Goal: Contribute content: Add original content to the website for others to see

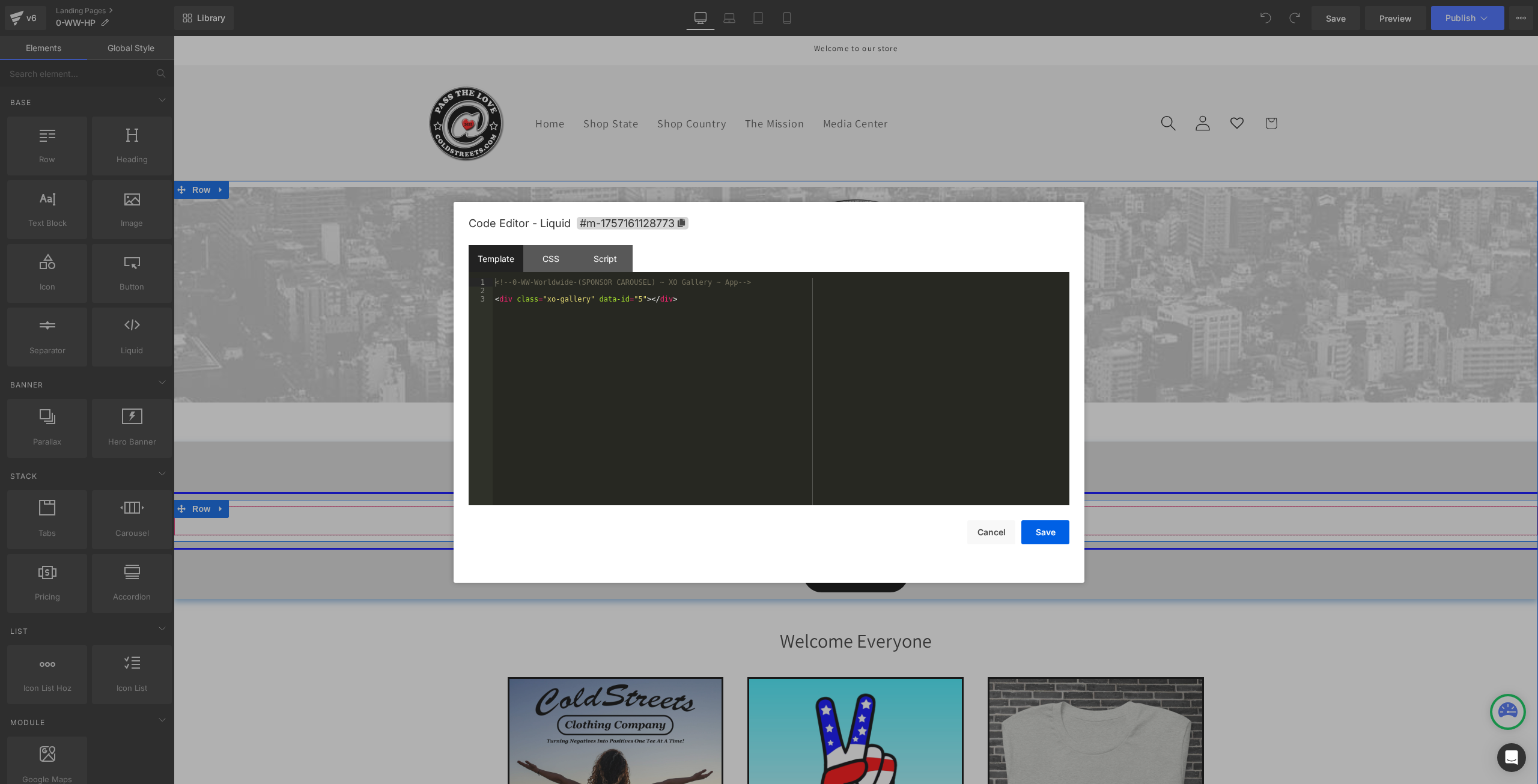
click at [867, 514] on div "Liquid" at bounding box center [855, 521] width 1364 height 30
click at [1052, 536] on button "Save" at bounding box center [1046, 533] width 48 height 24
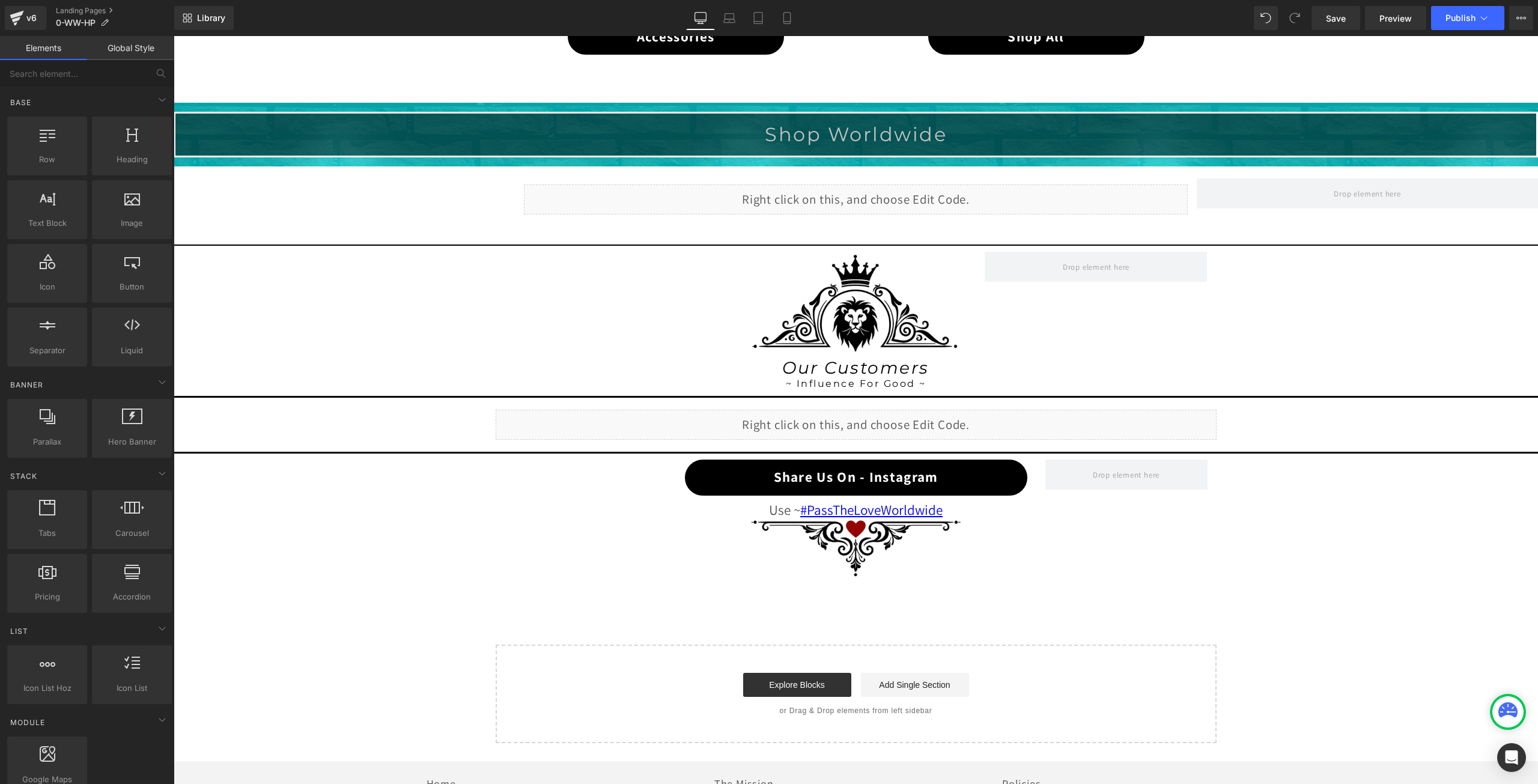
scroll to position [961, 0]
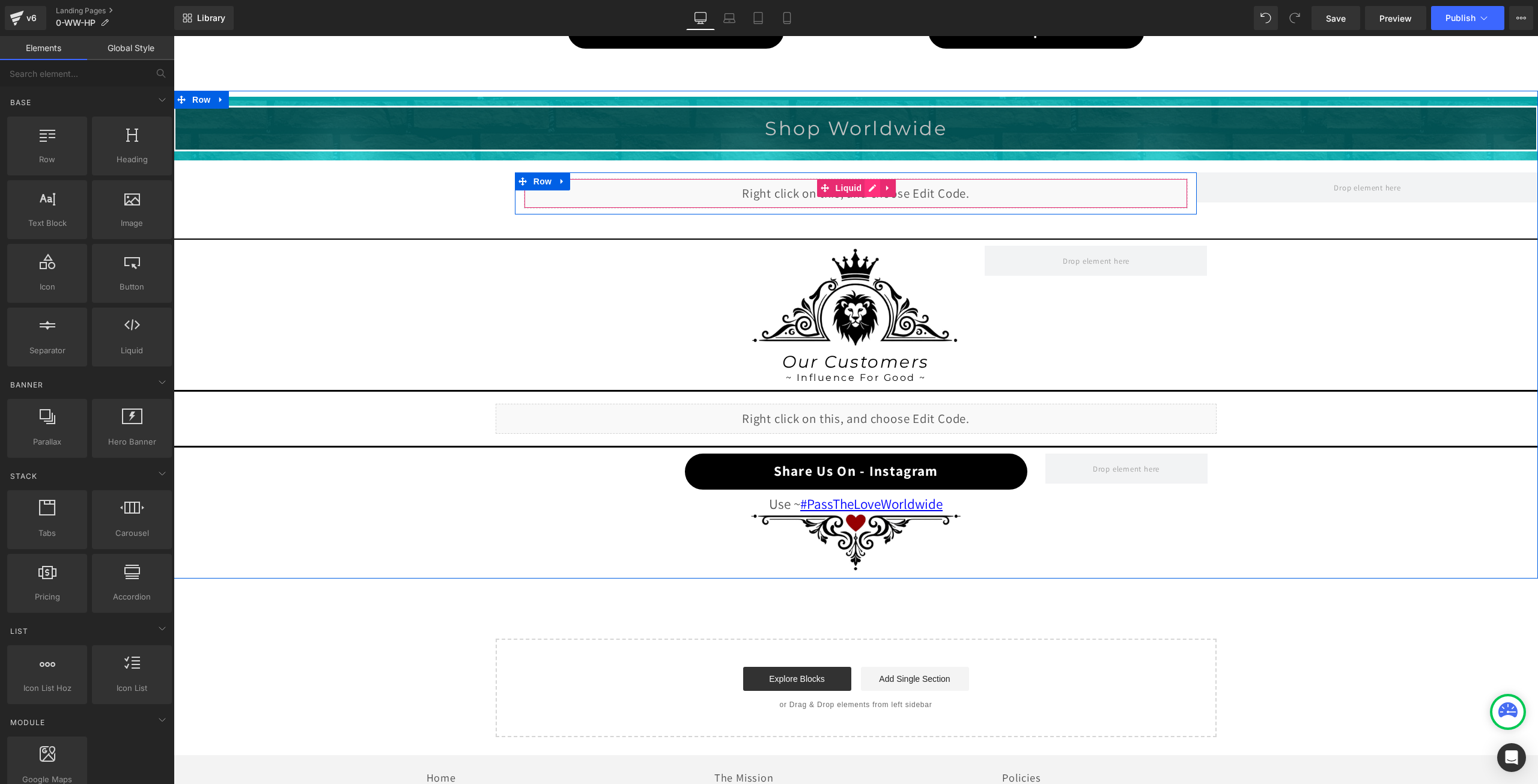
click at [865, 182] on div "Liquid" at bounding box center [856, 193] width 664 height 30
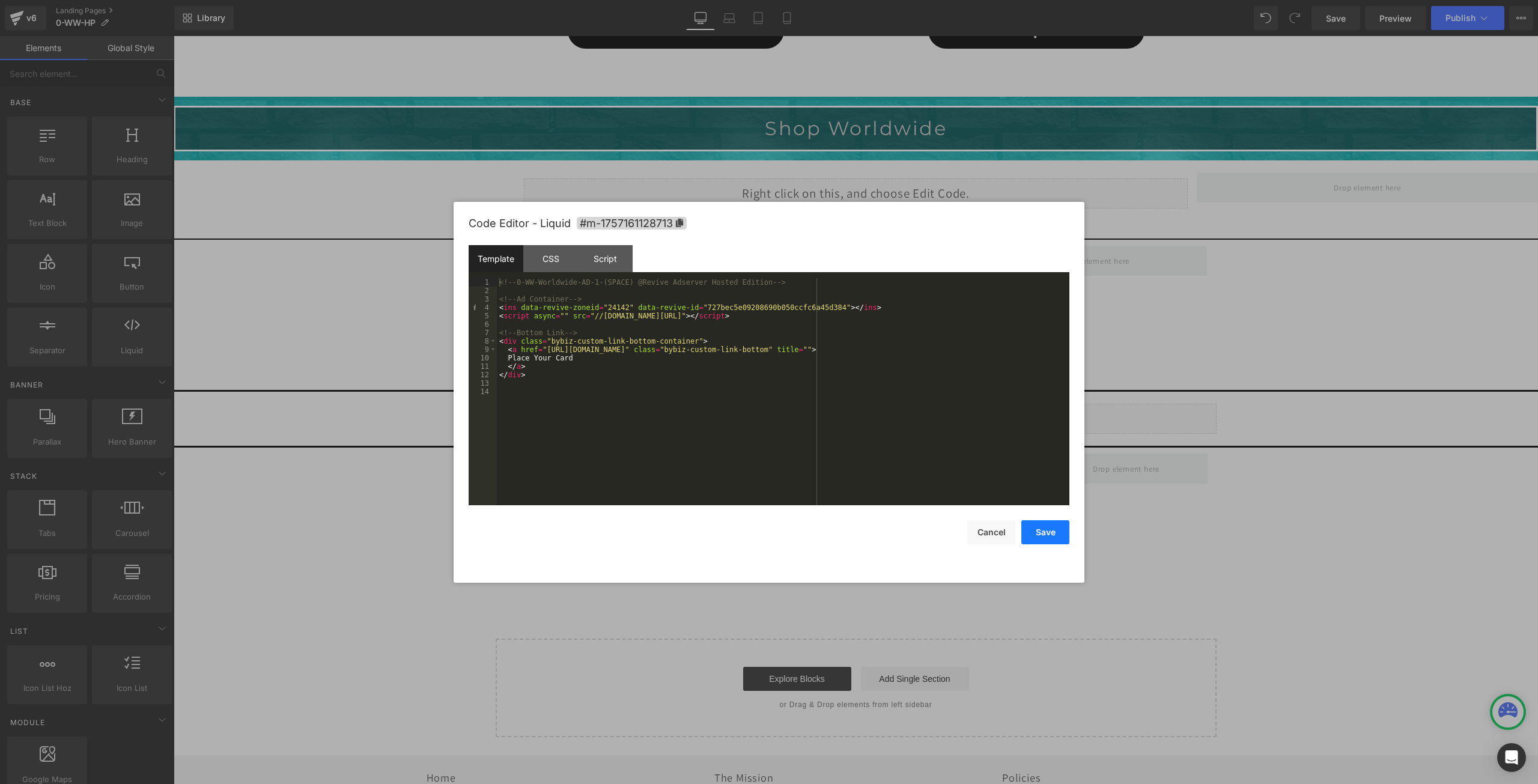
click at [1059, 531] on button "Save" at bounding box center [1046, 533] width 48 height 24
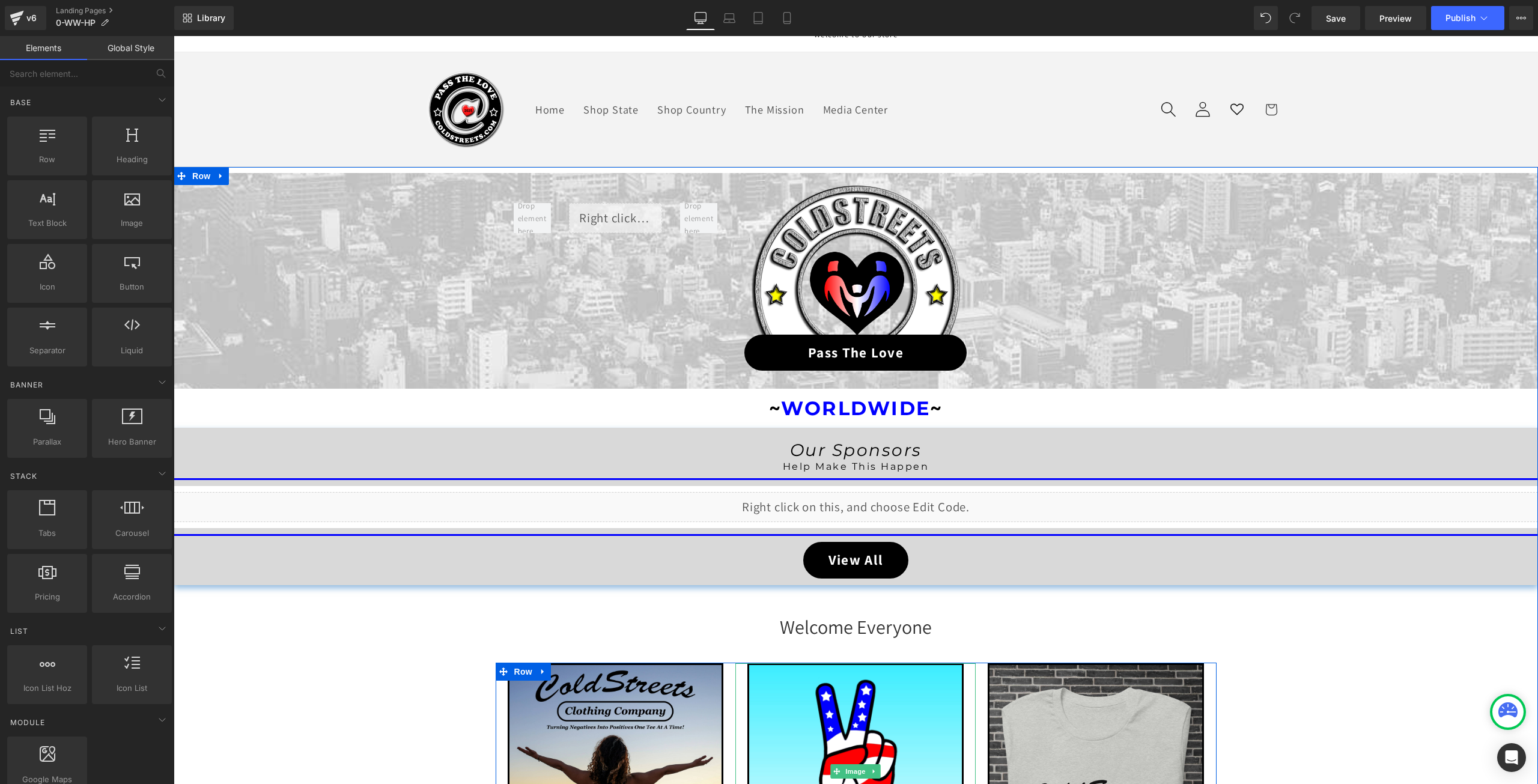
scroll to position [0, 0]
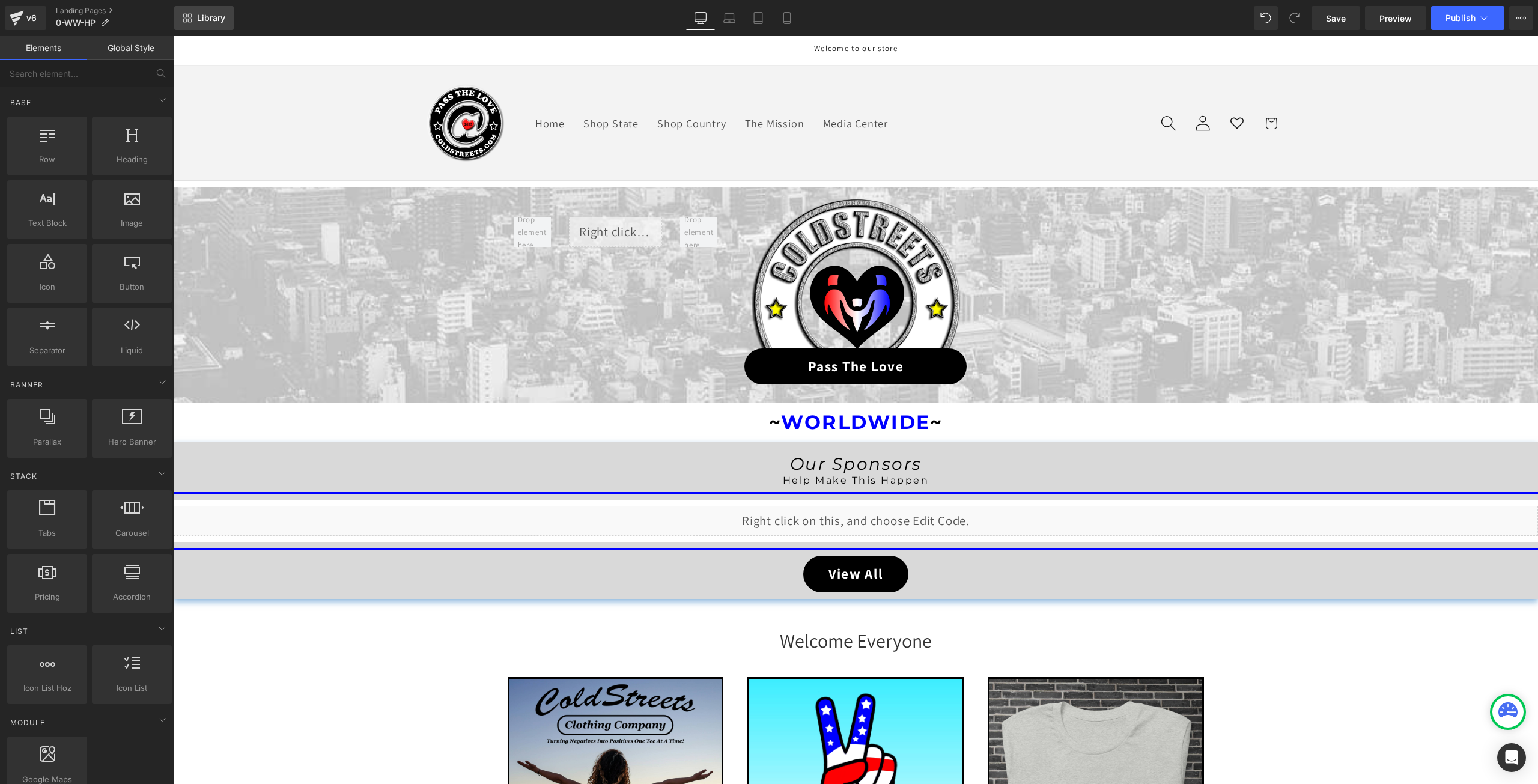
click at [205, 20] on span "Library" at bounding box center [211, 18] width 28 height 11
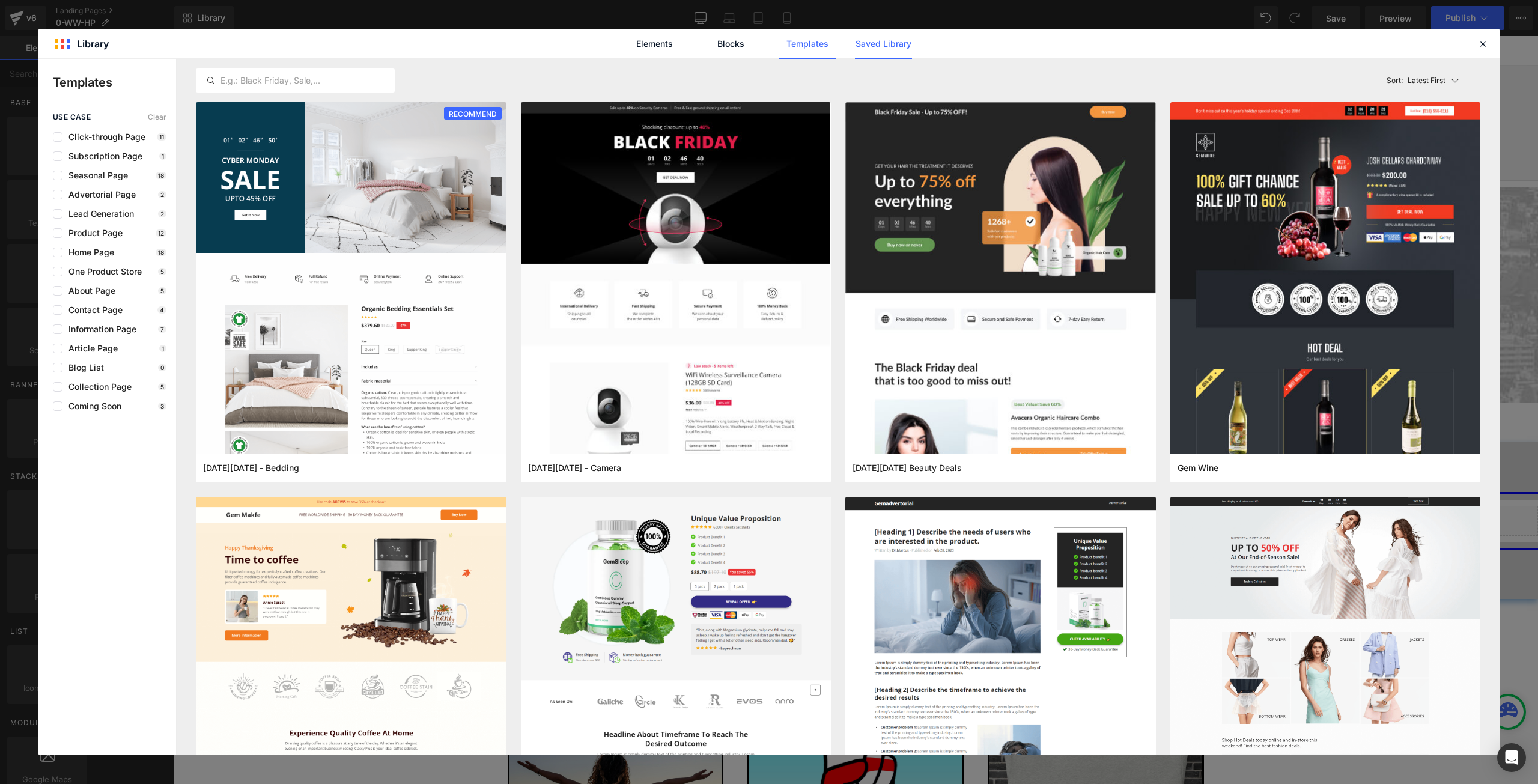
click at [899, 43] on link "Saved Library" at bounding box center [883, 44] width 57 height 30
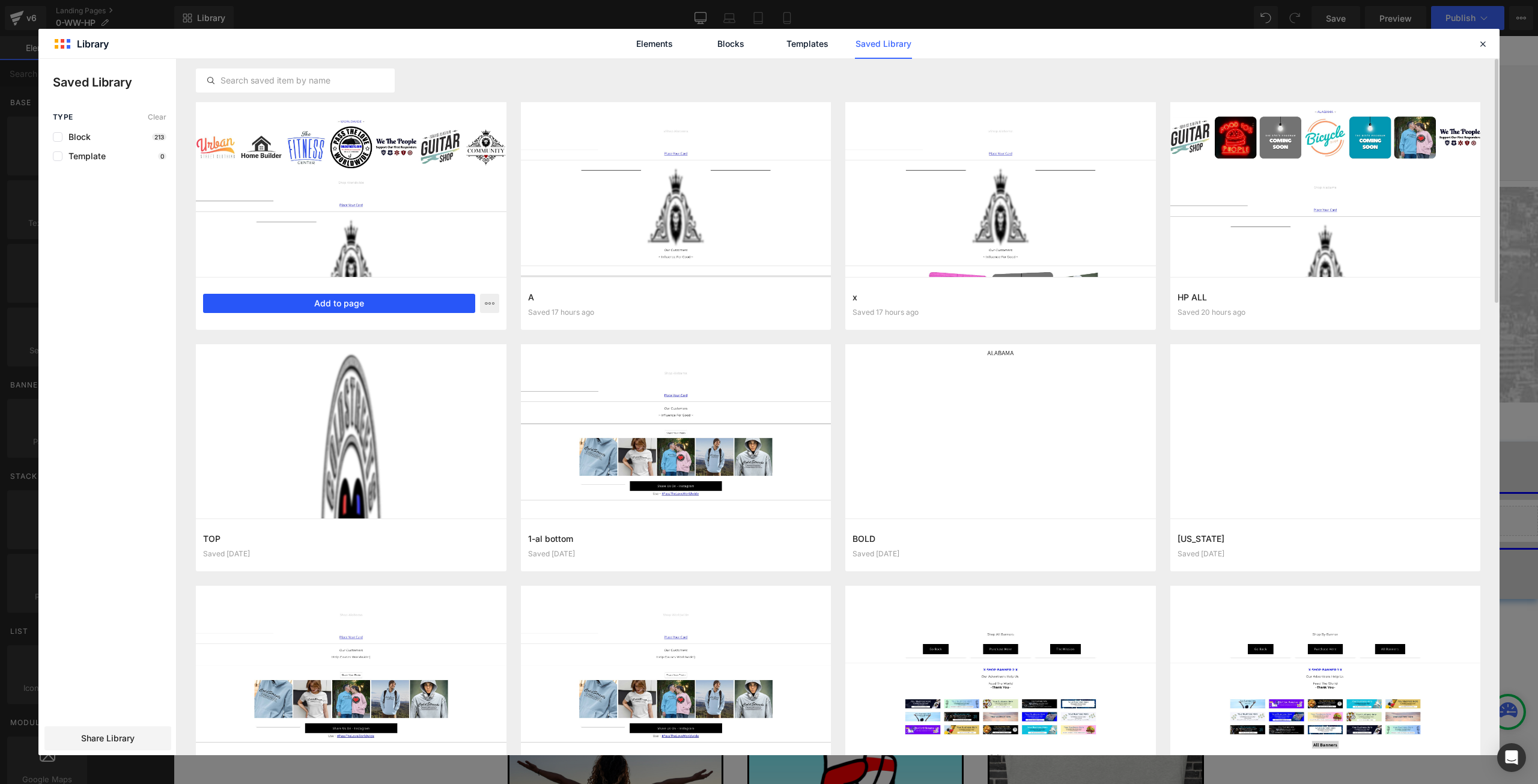
click at [352, 301] on button "Add to page" at bounding box center [339, 303] width 272 height 19
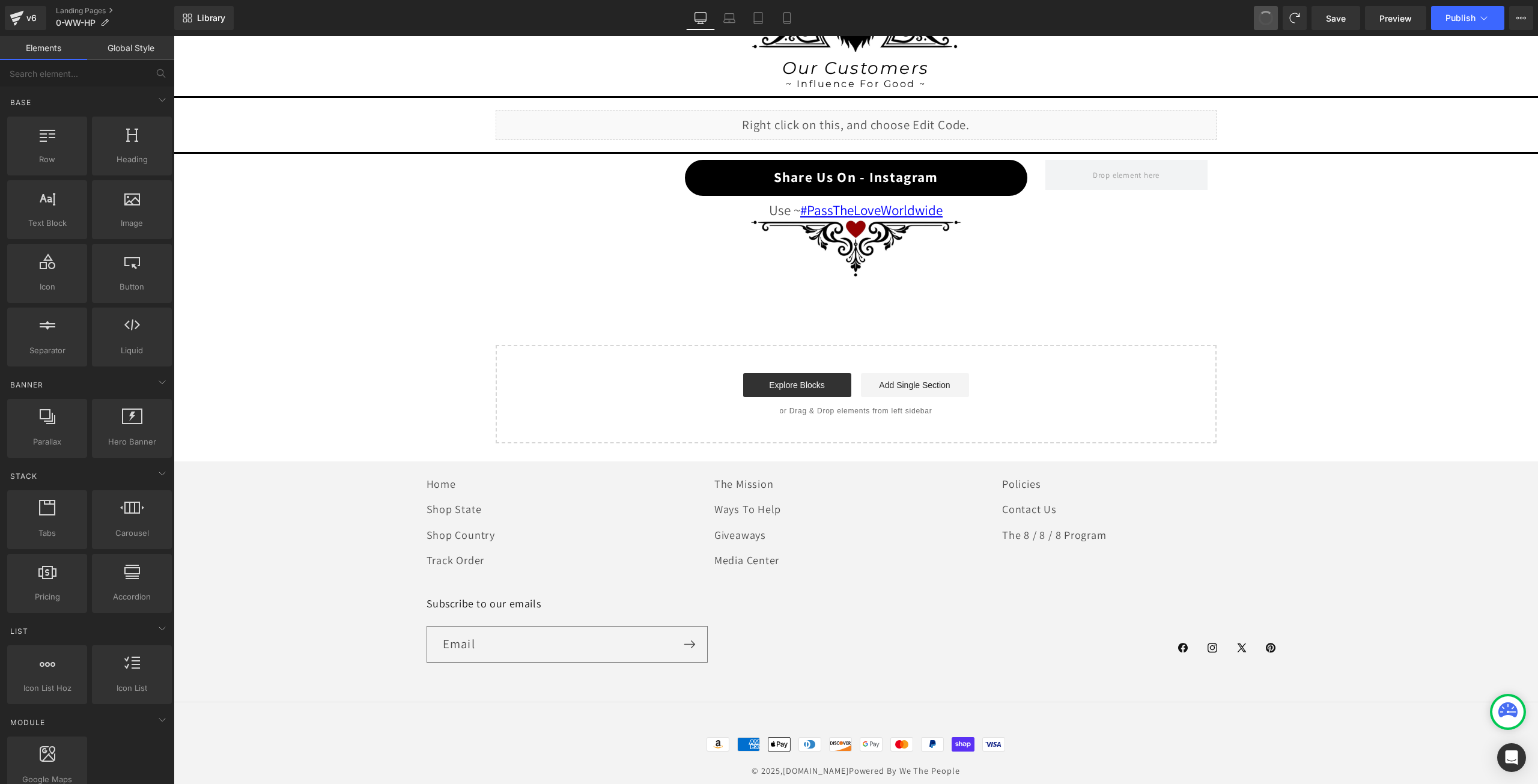
scroll to position [1255, 0]
click at [1338, 12] on span "Save" at bounding box center [1336, 18] width 20 height 13
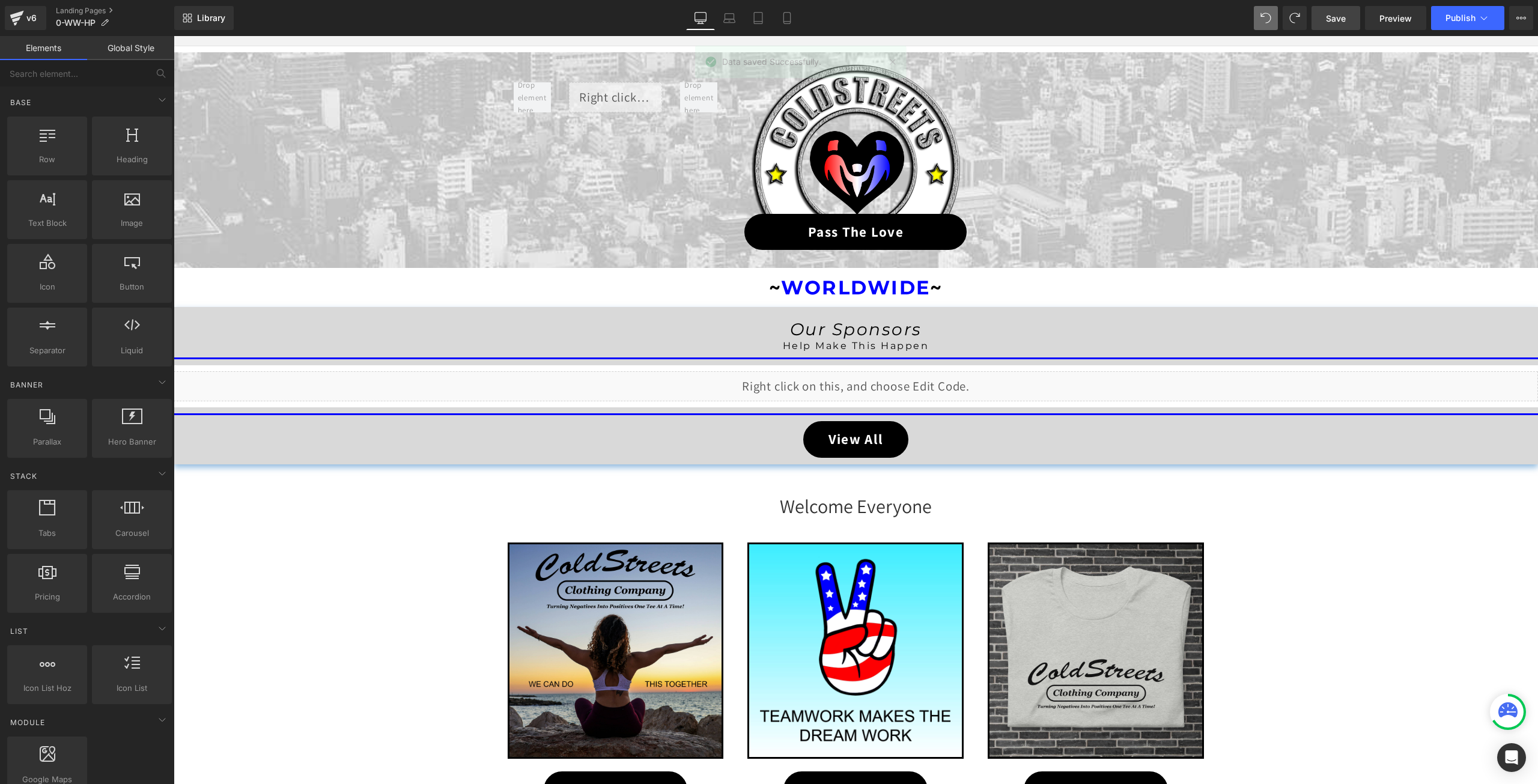
scroll to position [114, 0]
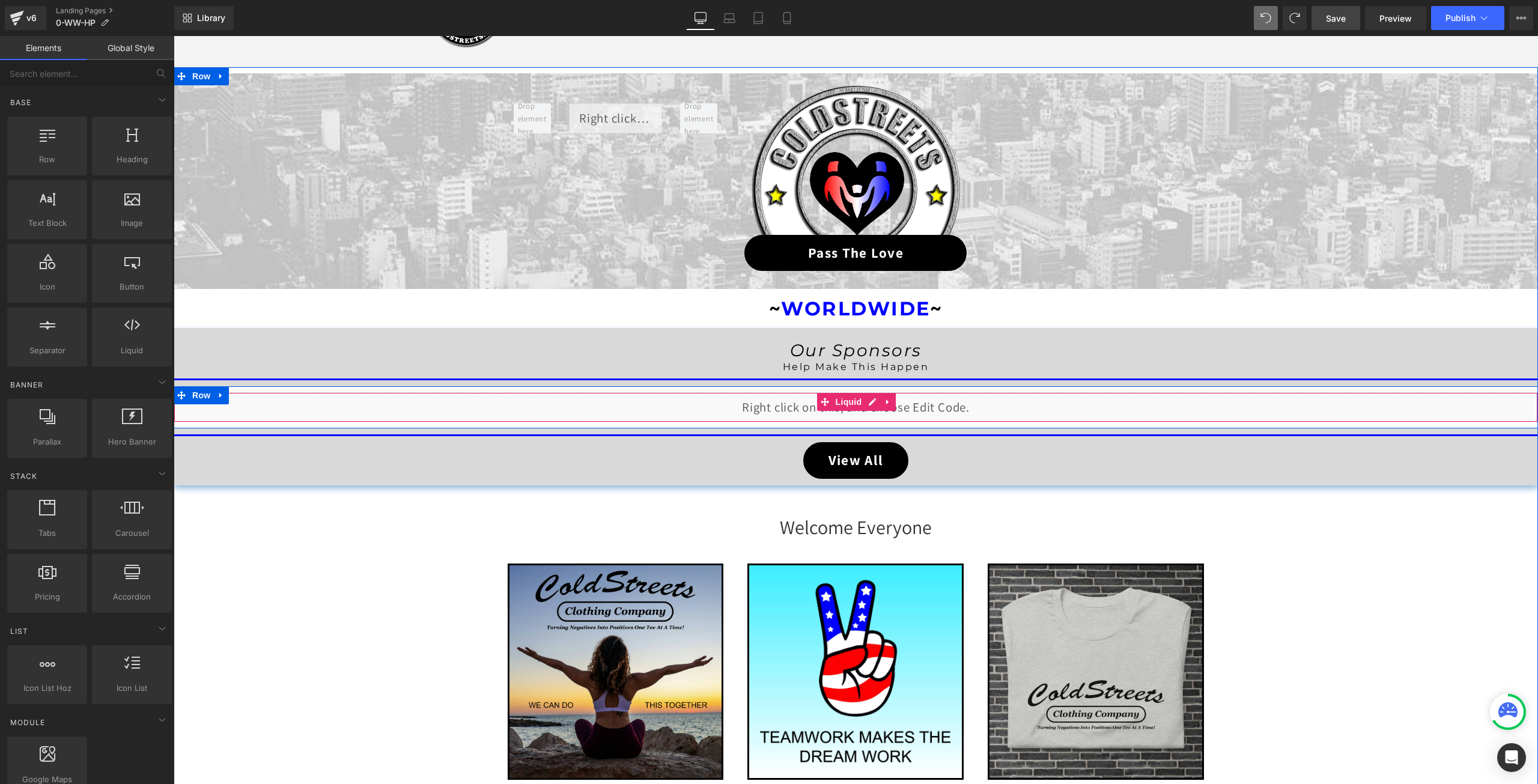
click at [867, 402] on div "Liquid" at bounding box center [855, 407] width 1364 height 30
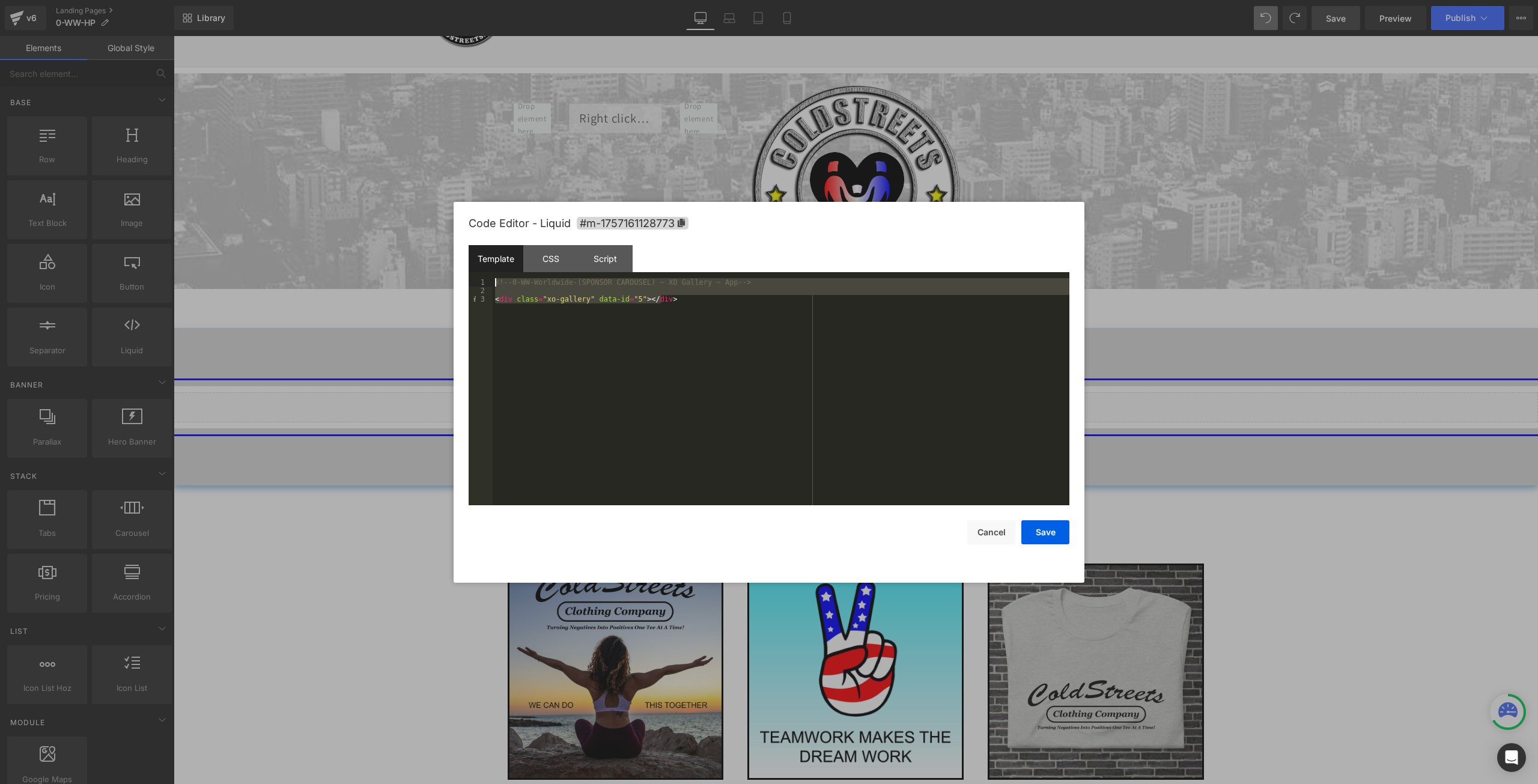
drag, startPoint x: 682, startPoint y: 304, endPoint x: 470, endPoint y: 282, distance: 213.1
click at [470, 282] on pre "1 2 3 <!-- 0-WW-Worldwide-(SPONSOR CAROUSEL) ~ XO Gallery ~ App --> < div class…" at bounding box center [769, 392] width 601 height 227
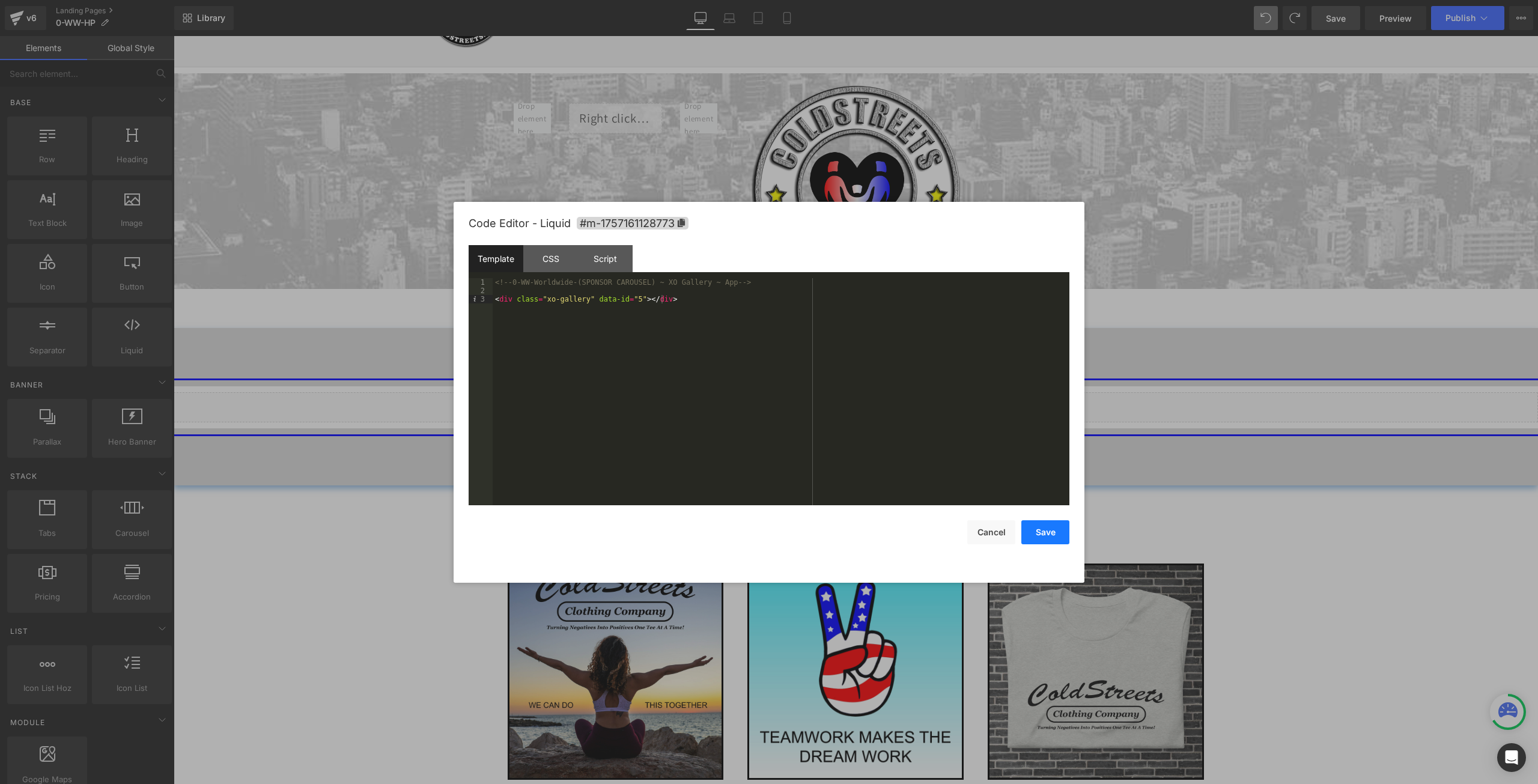
click at [1047, 528] on button "Save" at bounding box center [1046, 533] width 48 height 24
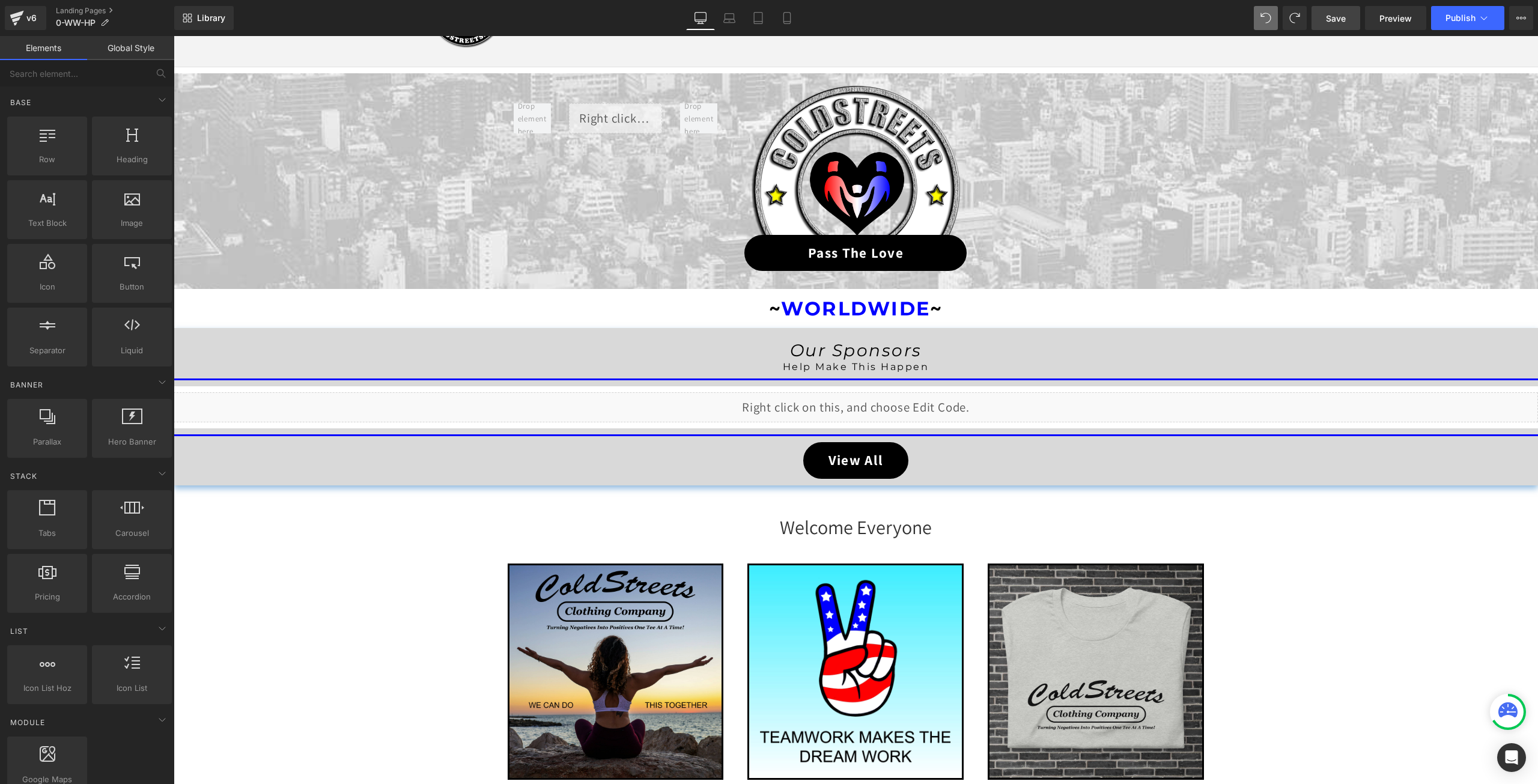
click at [1496, 701] on div at bounding box center [1508, 712] width 31 height 31
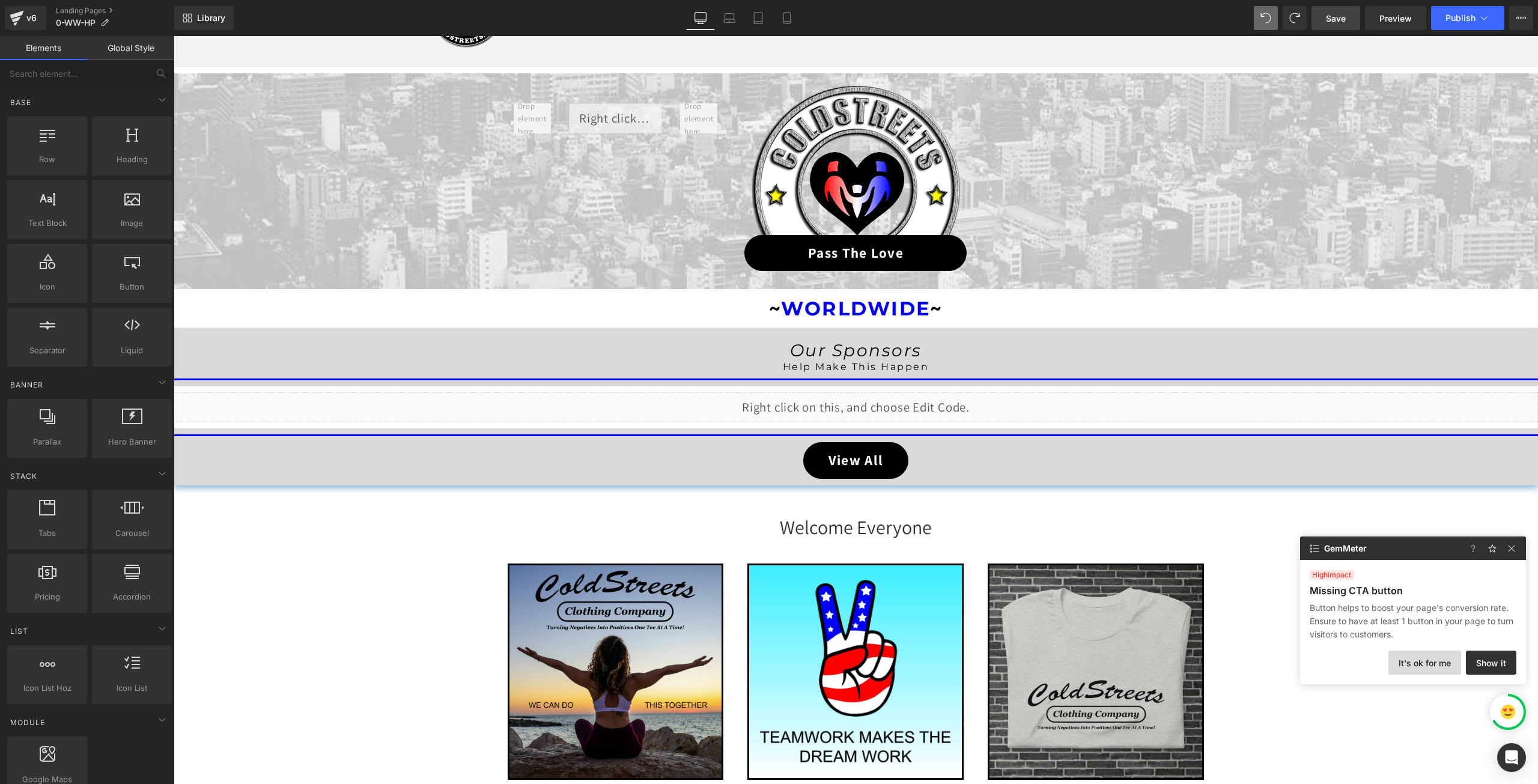
click at [1423, 666] on button "It's ok for me" at bounding box center [1424, 663] width 72 height 24
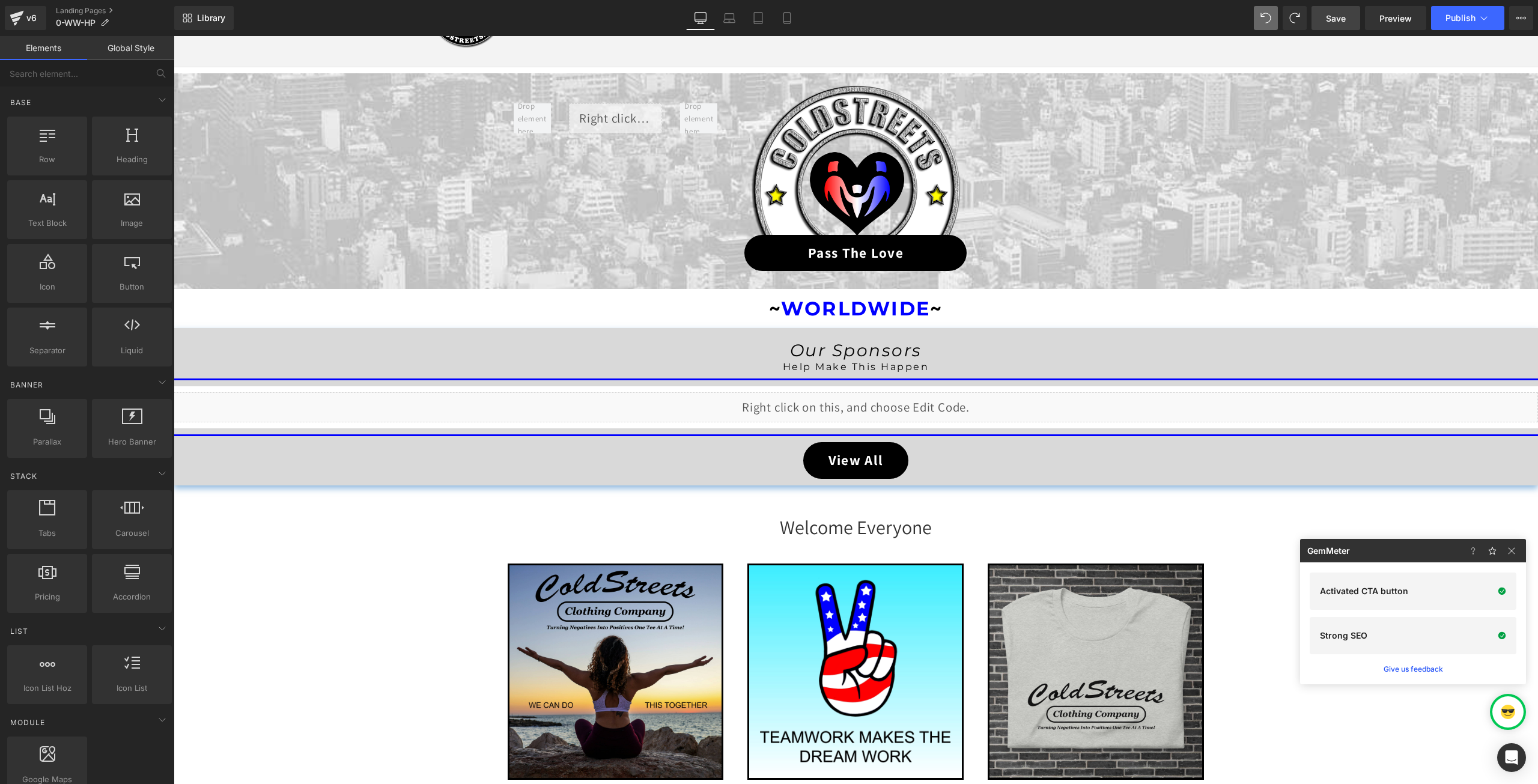
click at [1339, 17] on span "Save" at bounding box center [1336, 18] width 20 height 13
click at [210, 19] on span "Library" at bounding box center [211, 18] width 28 height 11
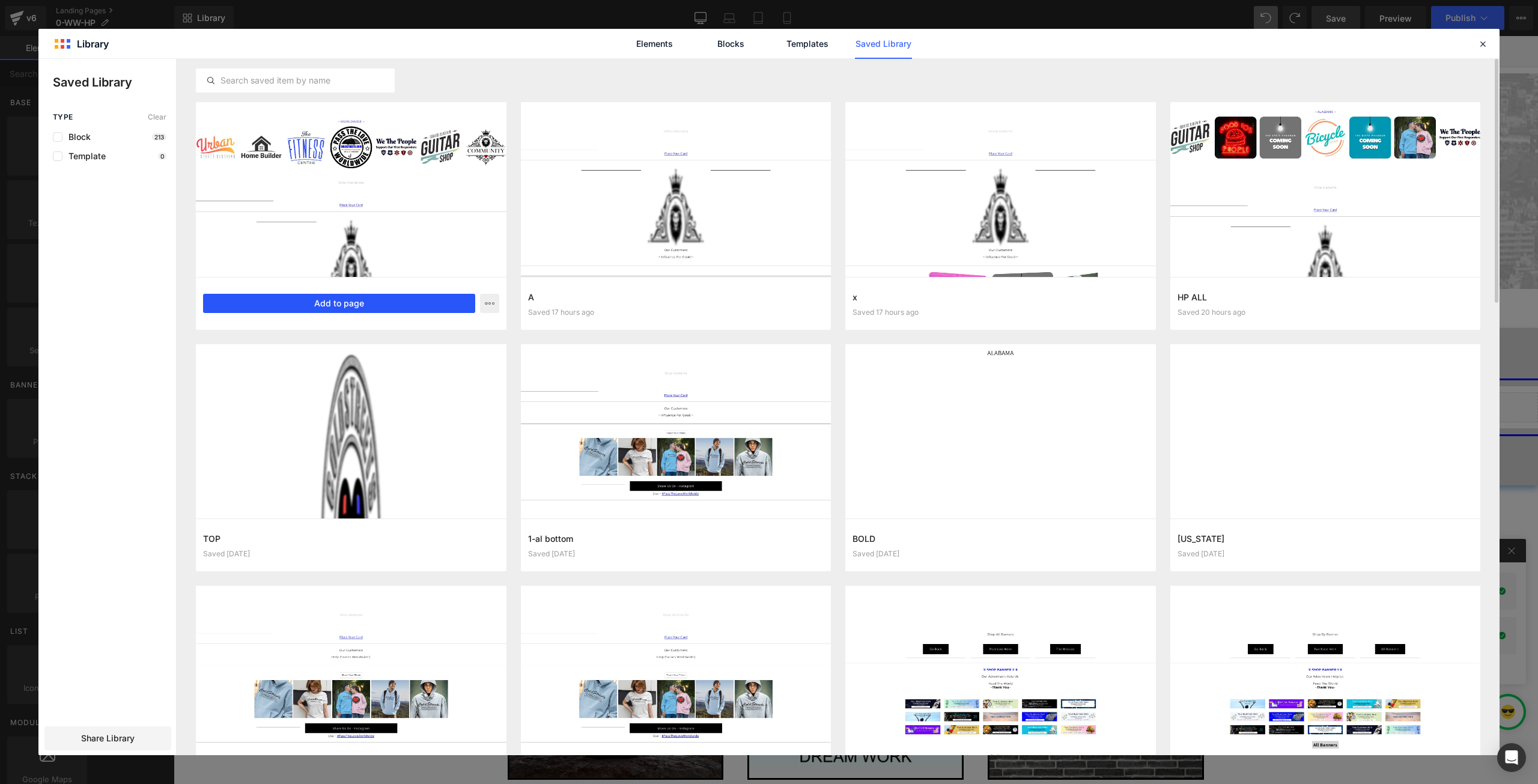
click at [383, 306] on button "Add to page" at bounding box center [339, 303] width 272 height 19
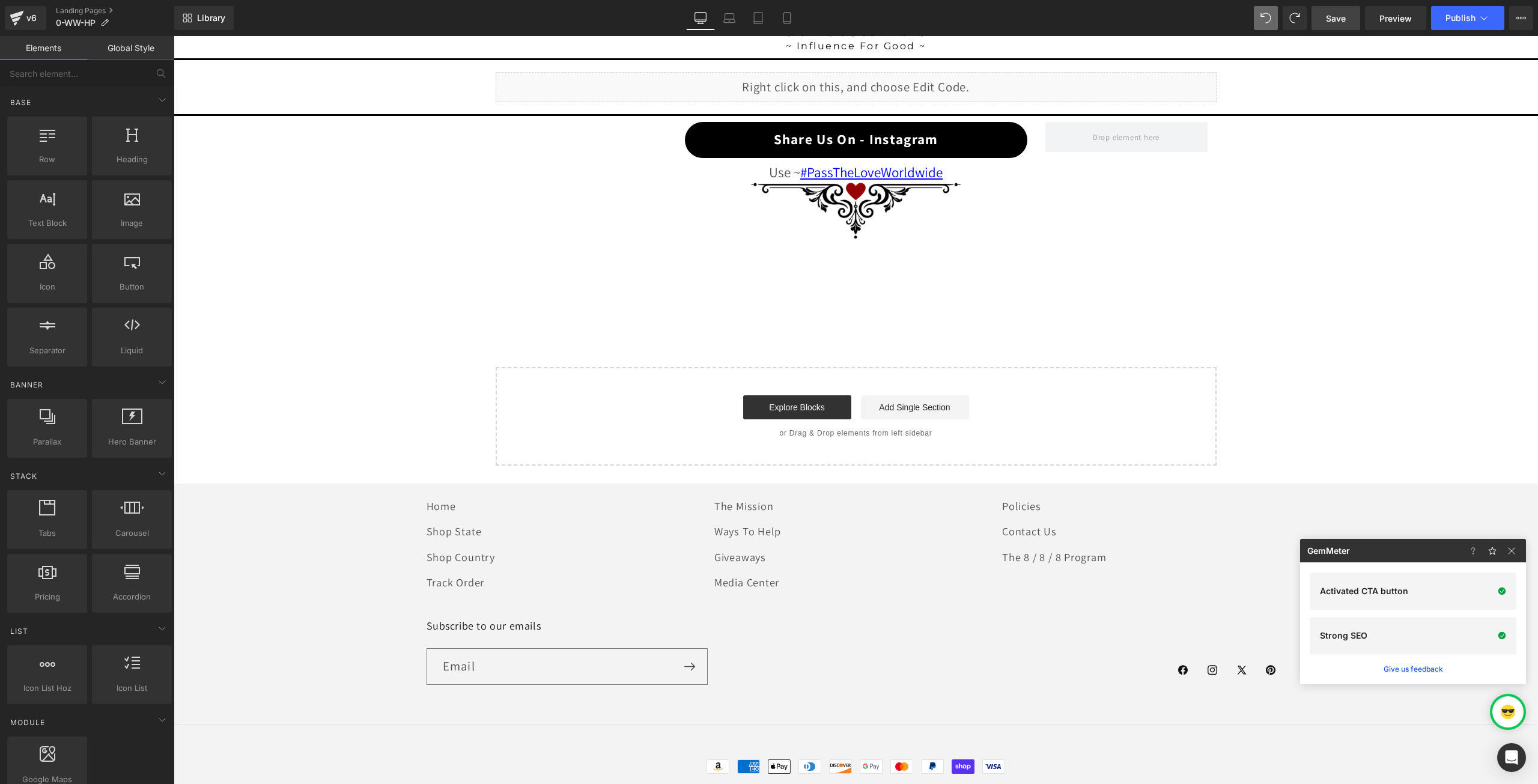
scroll to position [1321, 0]
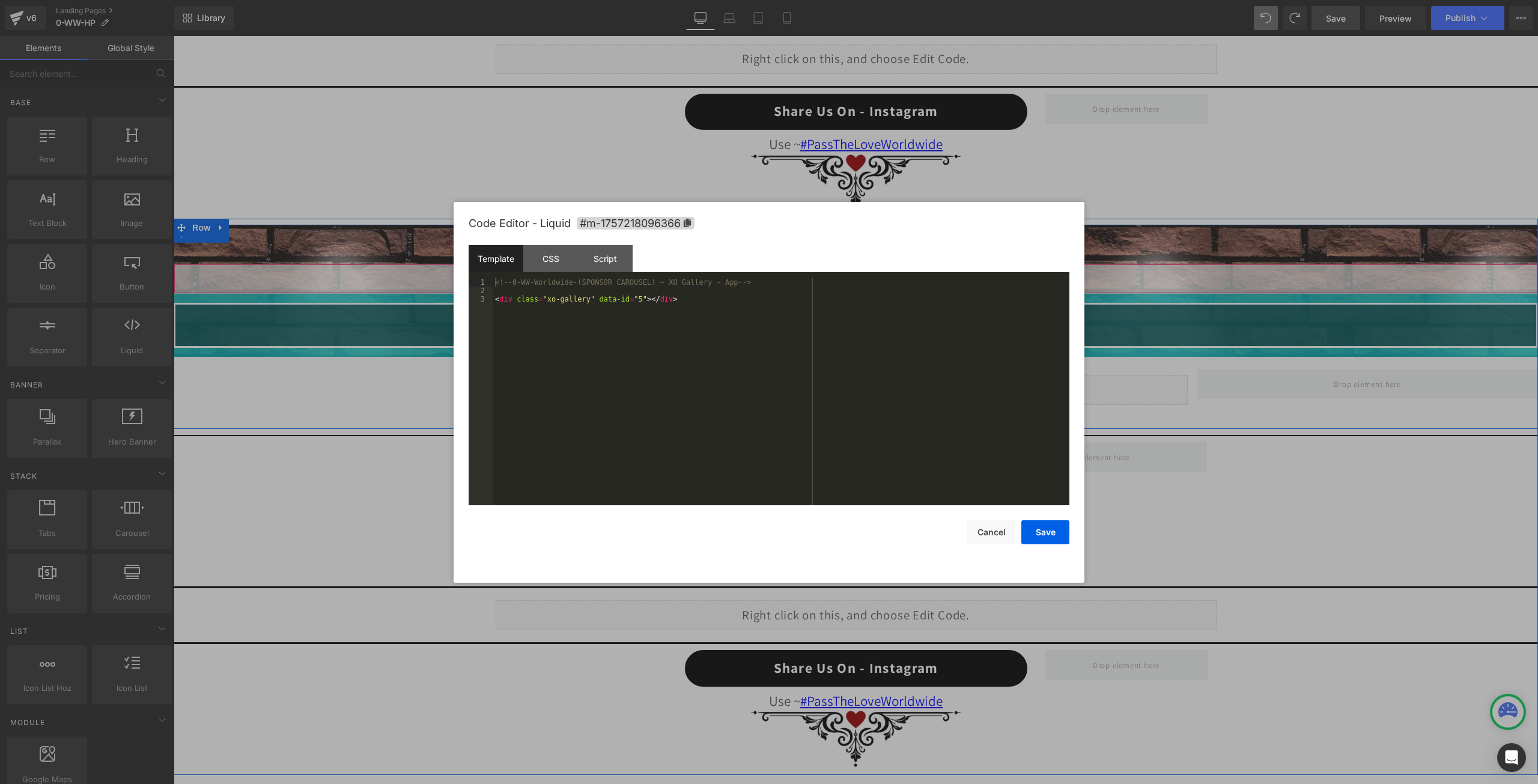
click at [868, 274] on div "Liquid" at bounding box center [855, 278] width 1364 height 30
click at [656, 316] on div "<!-- 0-WW-Worldwide-(SPONSOR CAROUSEL) ~ XO Gallery ~ App --> < div class = "xo…" at bounding box center [781, 399] width 577 height 244
click at [994, 525] on button "Cancel" at bounding box center [991, 533] width 48 height 24
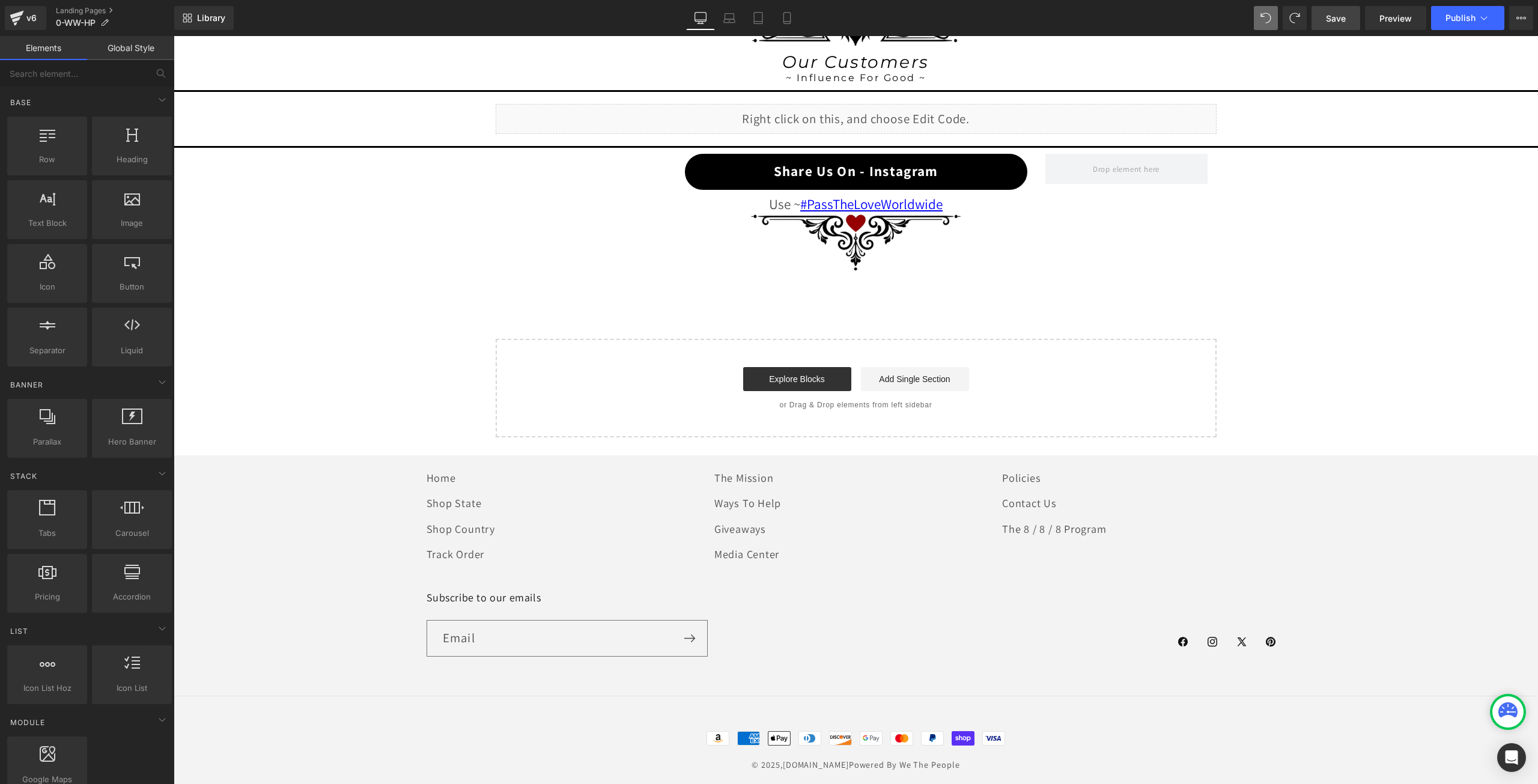
scroll to position [1255, 0]
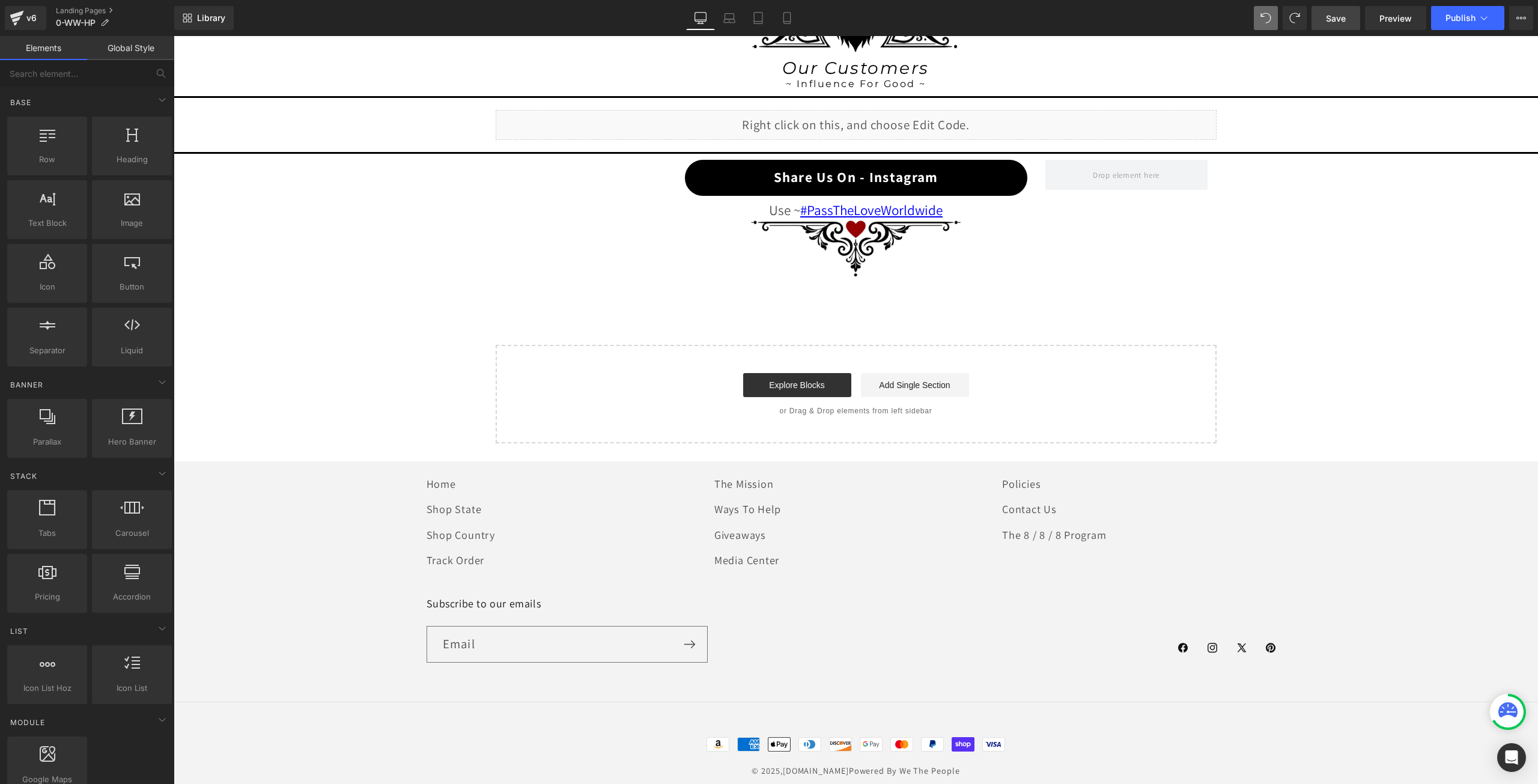
click at [1344, 12] on span "Save" at bounding box center [1336, 18] width 20 height 13
click at [1497, 703] on div at bounding box center [1508, 712] width 31 height 31
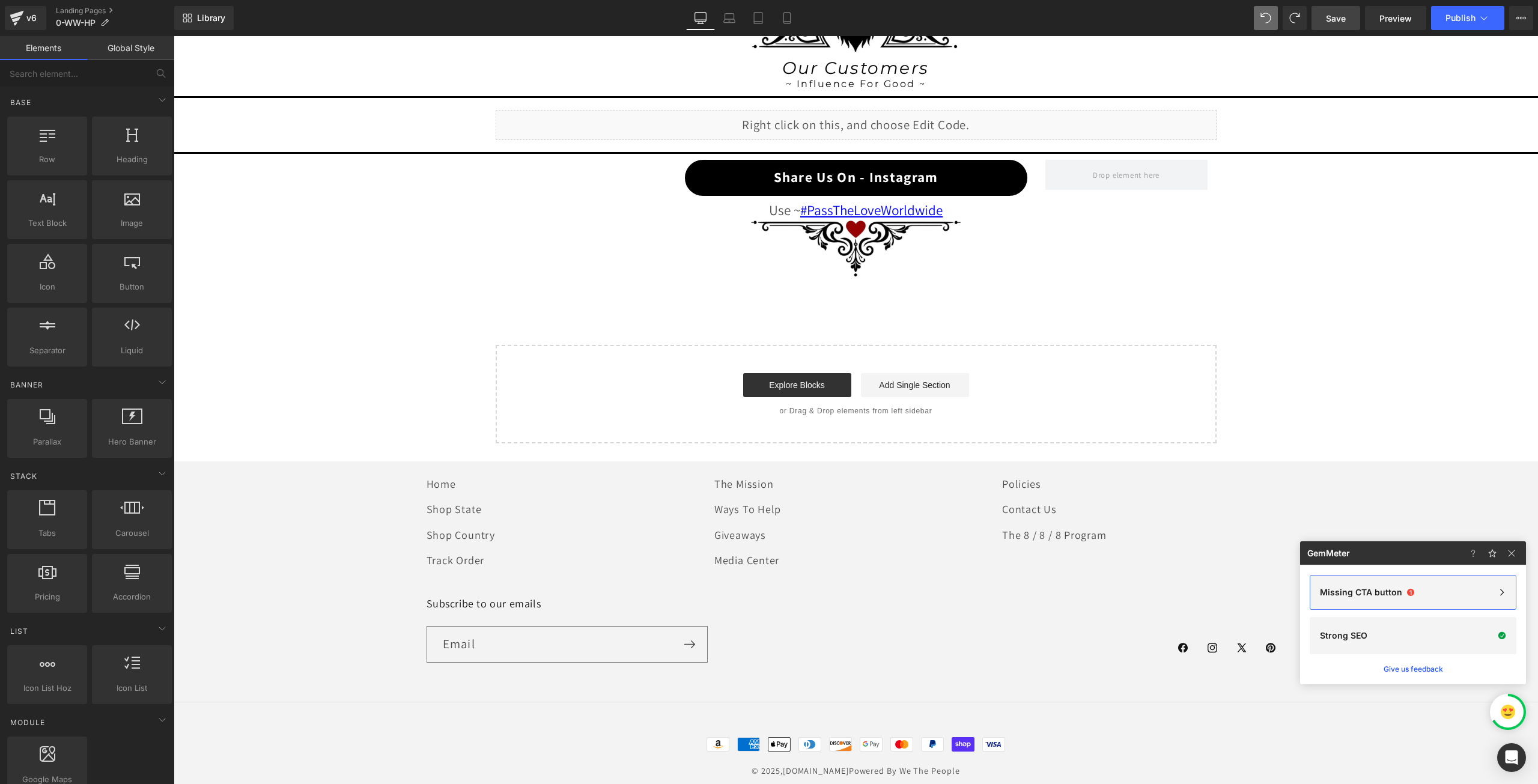
click at [1408, 582] on div "Missing CTA button 1" at bounding box center [1413, 592] width 207 height 34
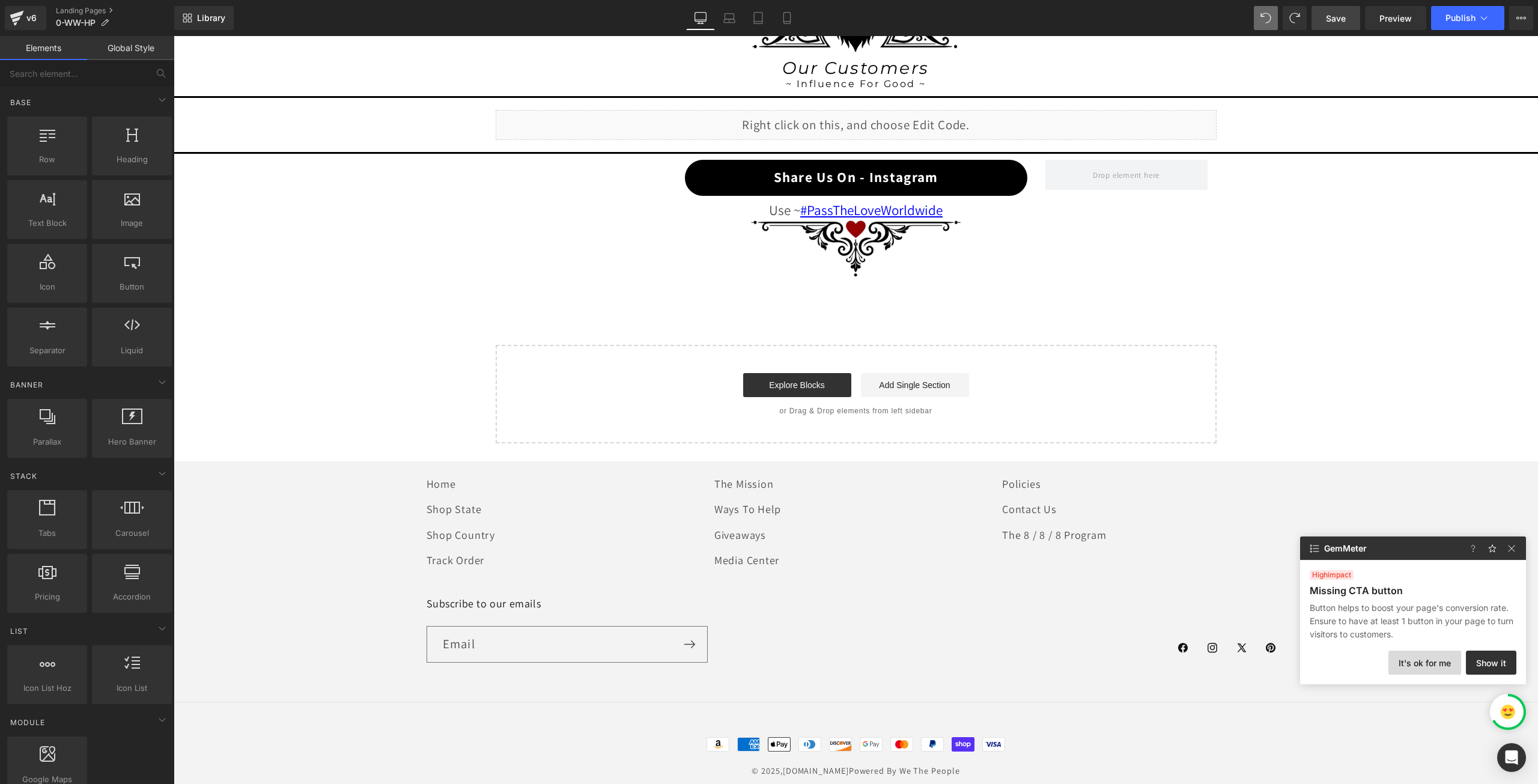
click at [1413, 651] on button "It's ok for me" at bounding box center [1424, 663] width 72 height 24
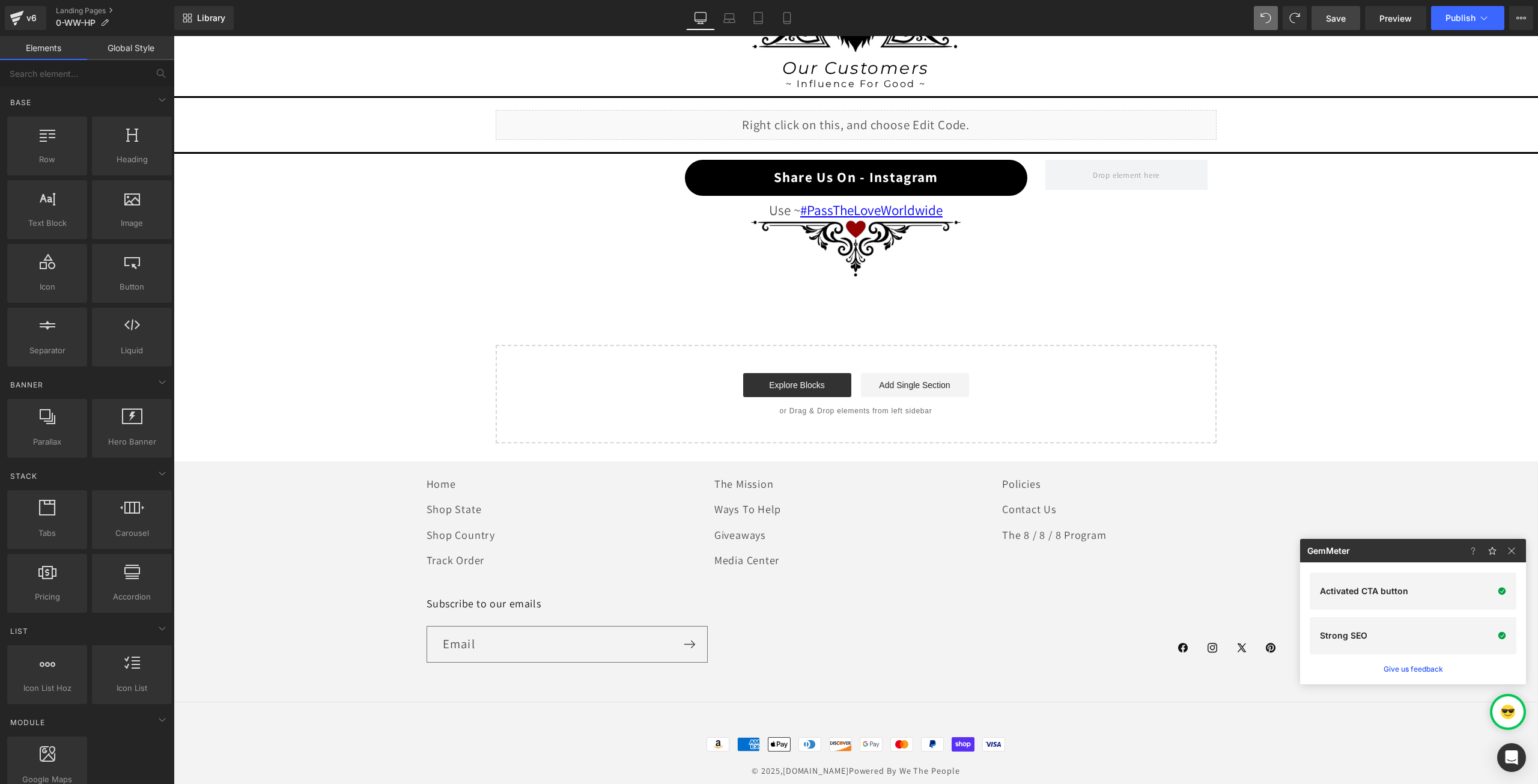
click at [1337, 13] on span "Save" at bounding box center [1336, 18] width 20 height 13
click at [1337, 16] on span "Save" at bounding box center [1336, 18] width 20 height 13
click at [1474, 18] on span "Publish" at bounding box center [1461, 17] width 30 height 9
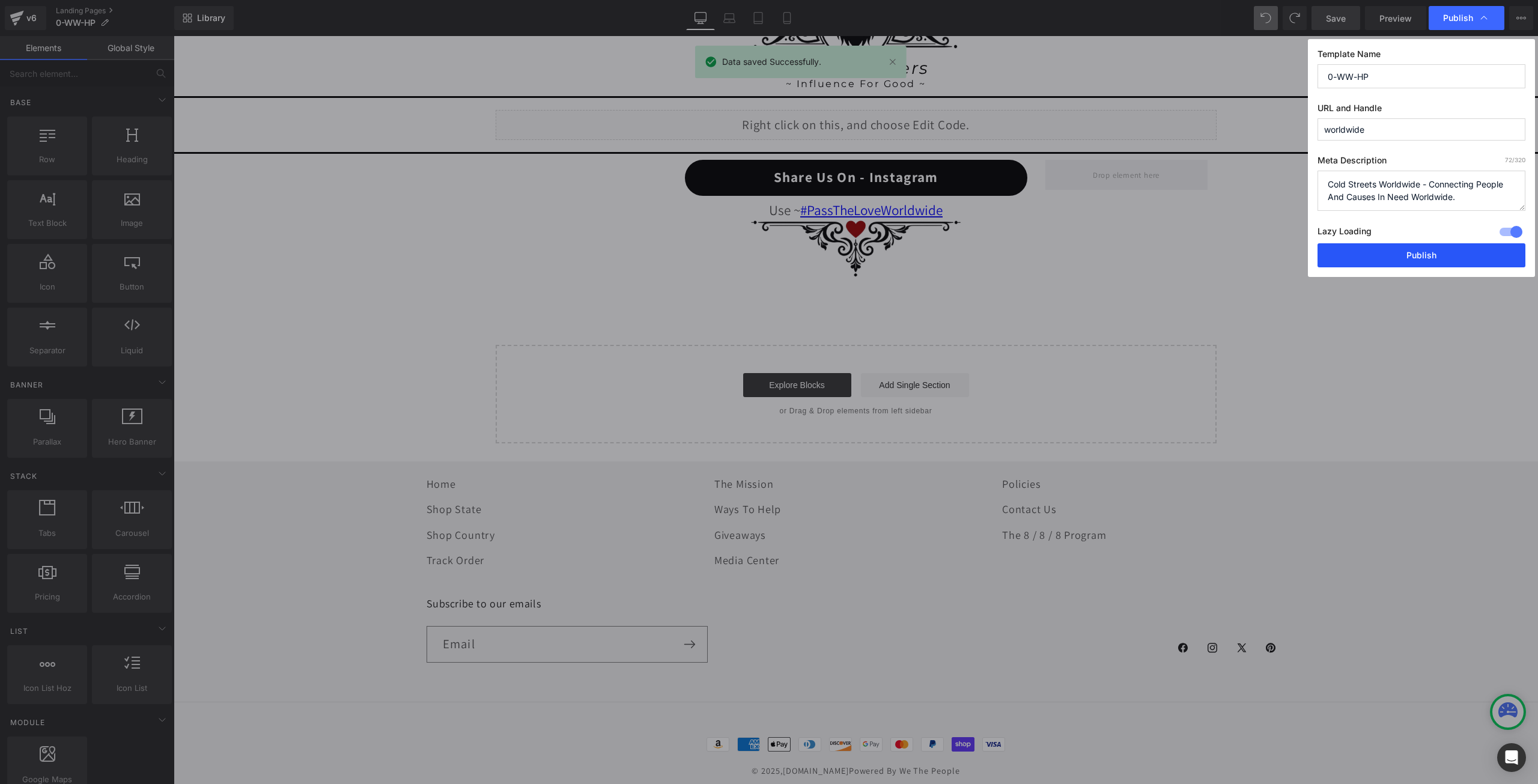
click at [1424, 254] on button "Publish" at bounding box center [1422, 256] width 208 height 24
